Goal: Complete application form

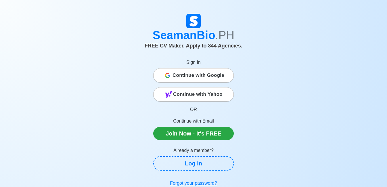
click at [209, 80] on span "Continue with Google" at bounding box center [199, 76] width 52 height 12
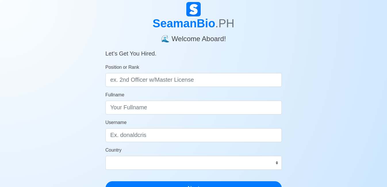
scroll to position [29, 0]
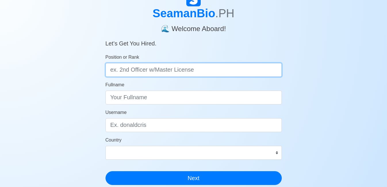
click at [220, 71] on input "Position or Rank" at bounding box center [194, 70] width 176 height 14
type input "Fitter"
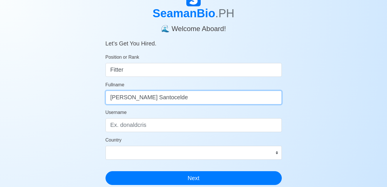
type input "[PERSON_NAME] Santoceldez"
